Goal: Information Seeking & Learning: Learn about a topic

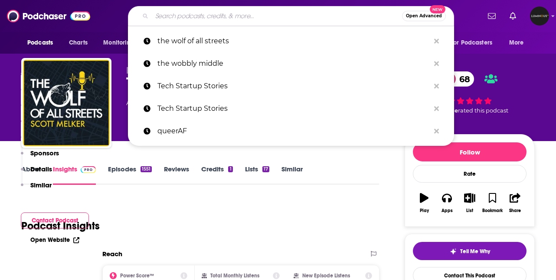
scroll to position [725, 0]
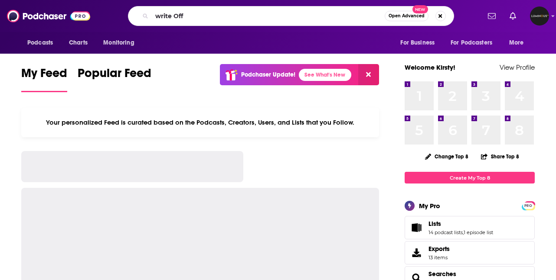
type input "write Off"
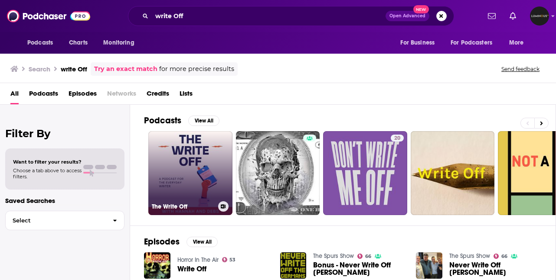
click at [219, 190] on link "The Write Off" at bounding box center [190, 173] width 84 height 84
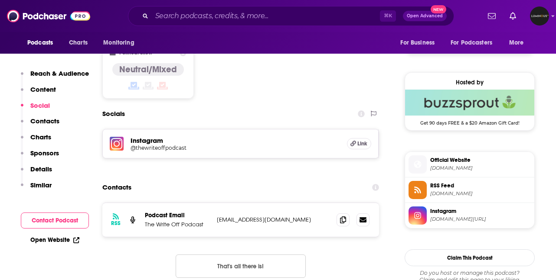
scroll to position [599, 0]
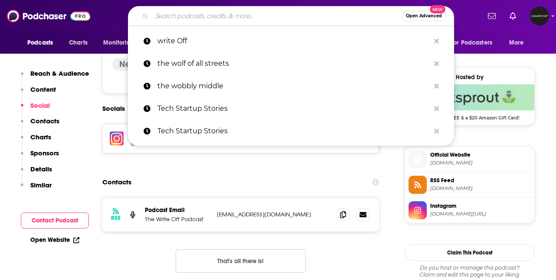
click at [262, 19] on input "Search podcasts, credits, & more..." at bounding box center [277, 16] width 250 height 14
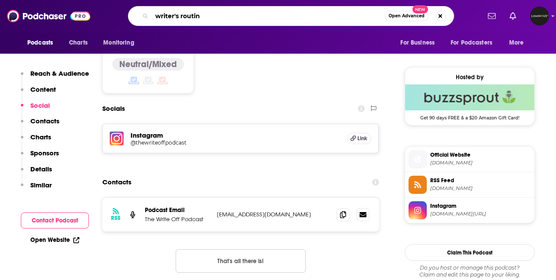
type input "writer's routine"
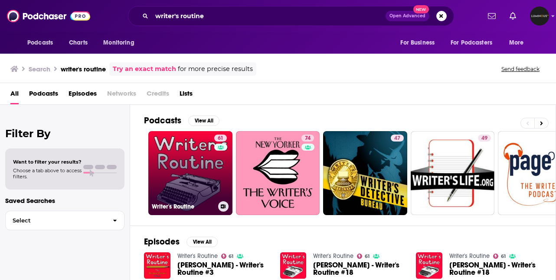
click at [195, 159] on link "61 Writer's Routine" at bounding box center [190, 173] width 84 height 84
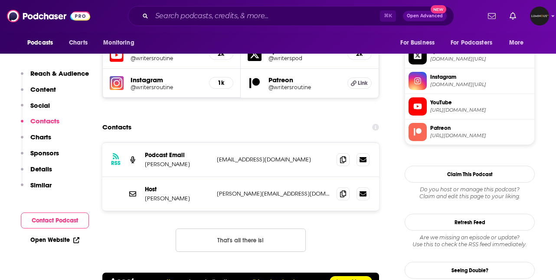
scroll to position [824, 0]
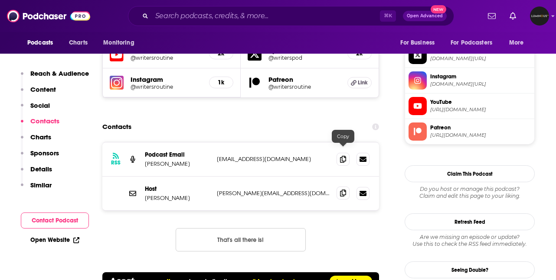
click at [343, 190] on icon at bounding box center [343, 193] width 6 height 7
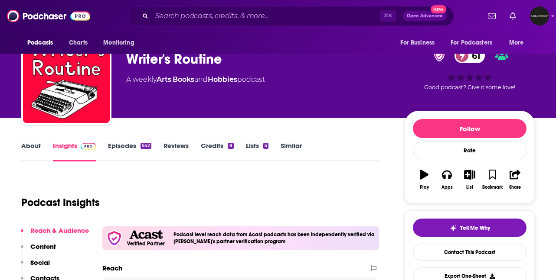
scroll to position [26, 0]
